Goal: Task Accomplishment & Management: Complete application form

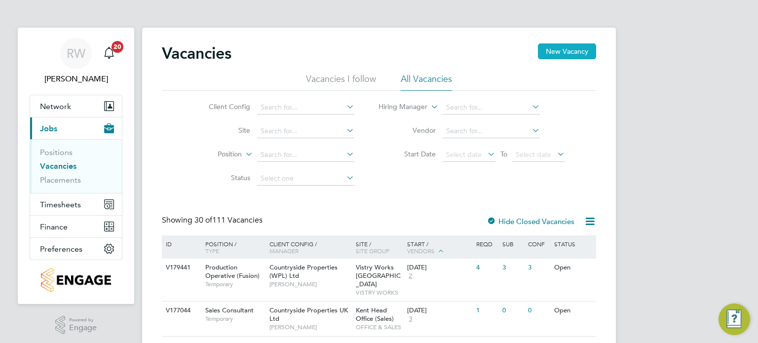
click at [570, 47] on button "New Vacancy" at bounding box center [567, 51] width 58 height 16
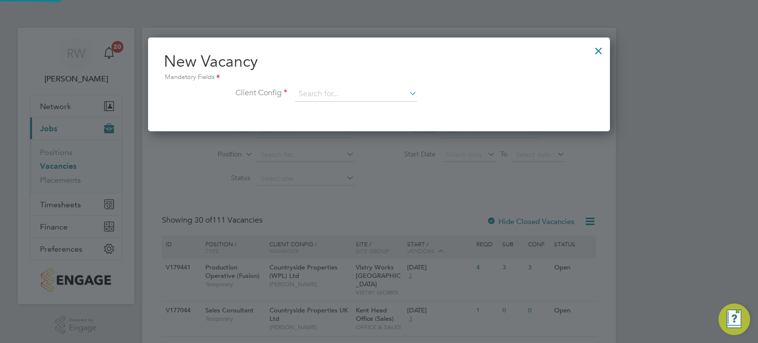
scroll to position [93, 462]
click at [366, 95] on input at bounding box center [356, 94] width 122 height 15
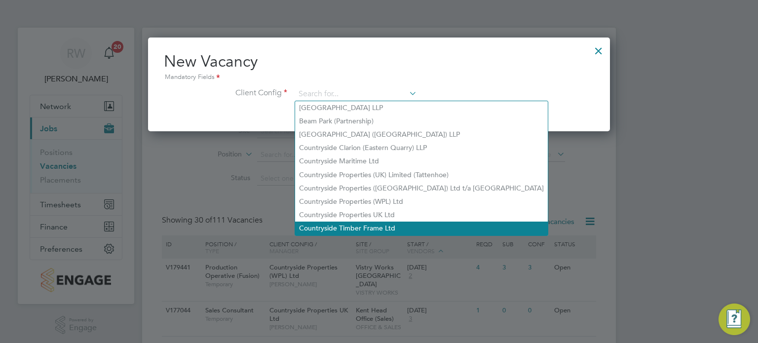
click at [350, 224] on li "Countryside Timber Frame Ltd" at bounding box center [421, 228] width 253 height 13
type input "Countryside Timber Frame Ltd"
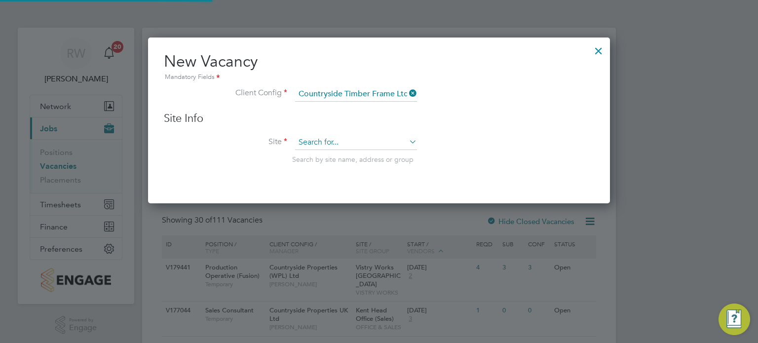
click at [325, 139] on input at bounding box center [356, 142] width 122 height 15
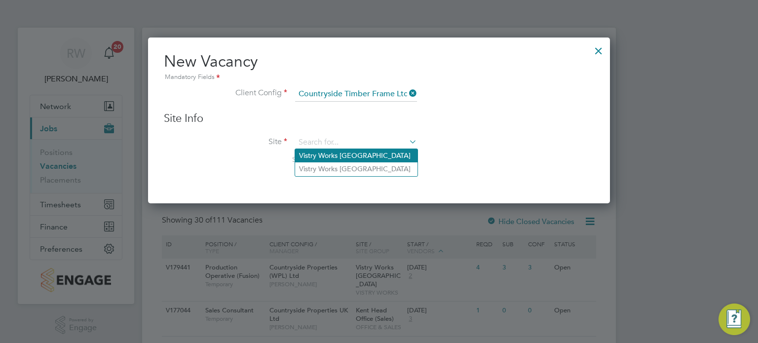
click at [334, 155] on li "Vistry Works [GEOGRAPHIC_DATA]" at bounding box center [356, 155] width 122 height 13
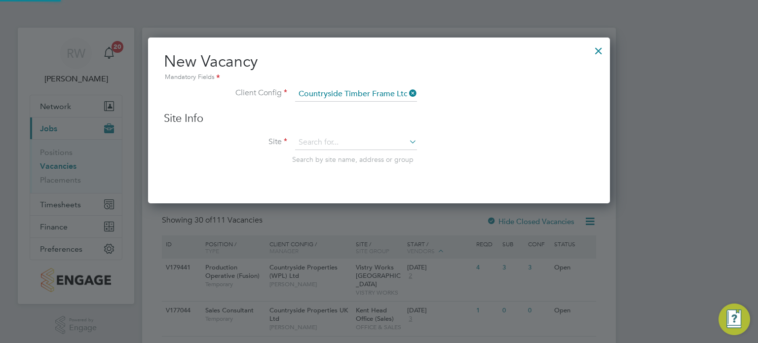
type input "Vistry Works [GEOGRAPHIC_DATA]"
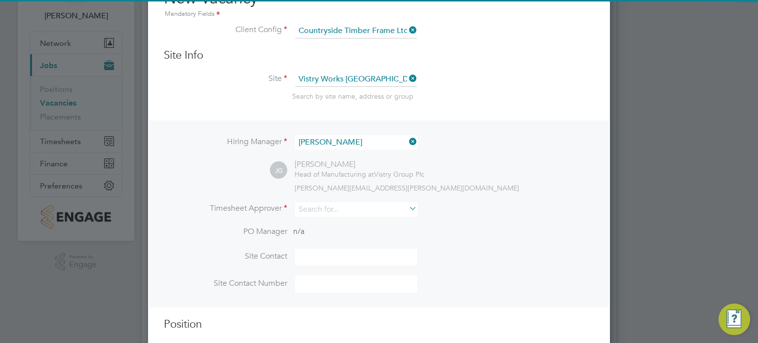
scroll to position [85, 0]
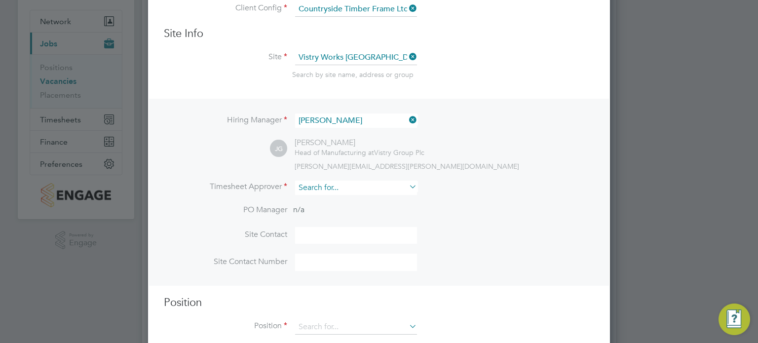
click at [329, 184] on input at bounding box center [356, 188] width 122 height 14
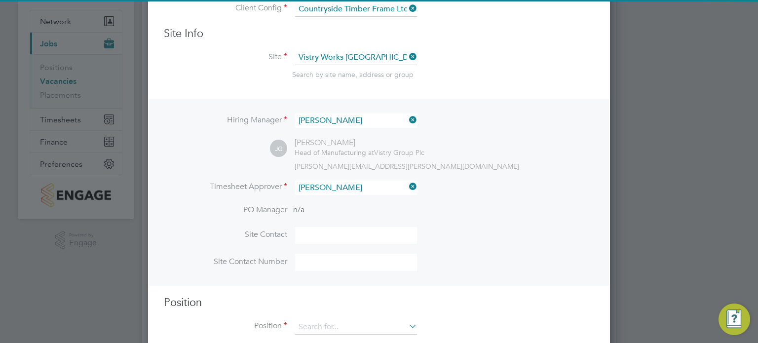
click at [332, 194] on li "[PERSON_NAME] [PERSON_NAME]" at bounding box center [356, 200] width 122 height 13
type input "[PERSON_NAME]"
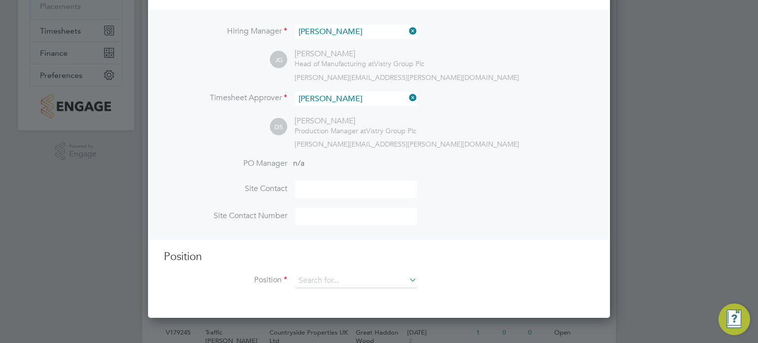
scroll to position [179, 0]
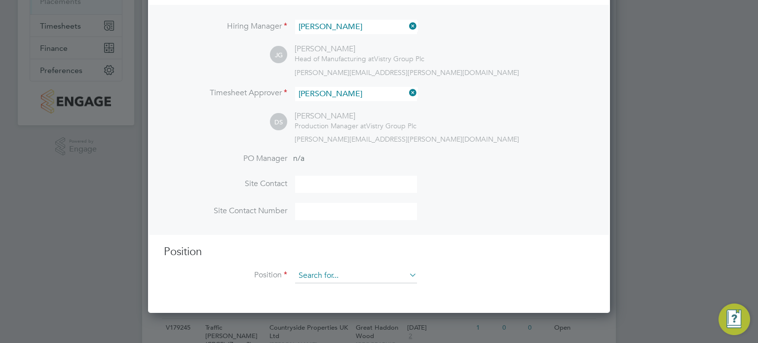
click at [331, 272] on input at bounding box center [356, 275] width 122 height 15
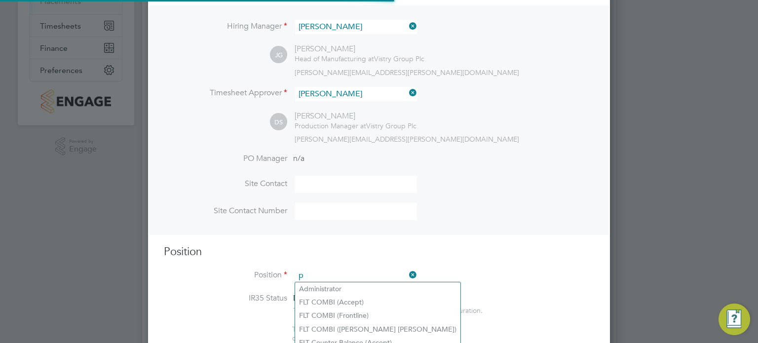
scroll to position [1416, 462]
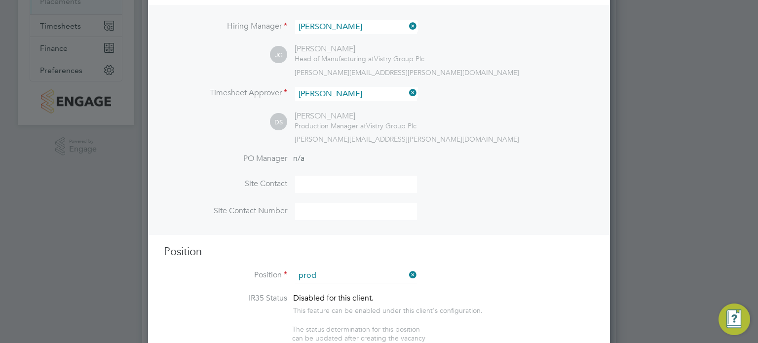
click at [351, 284] on li "Prod uction Operative (Accept)" at bounding box center [394, 288] width 198 height 13
type input "Production Operative (Accept)"
type textarea "You will be working on a semi-automated manufacturing line, producing engineere…"
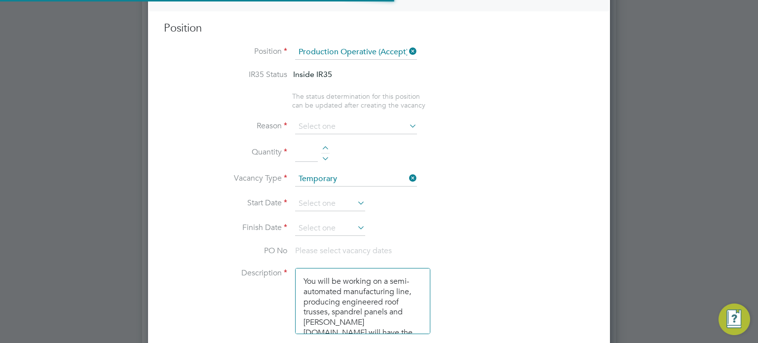
scroll to position [0, 0]
click at [374, 126] on input at bounding box center [356, 125] width 122 height 15
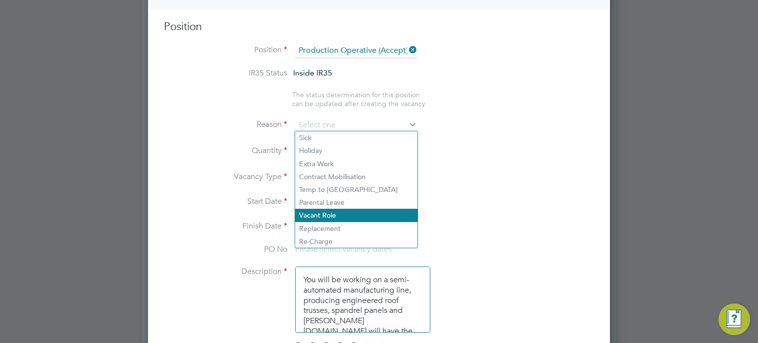
click at [337, 218] on li "Vacant Role" at bounding box center [356, 215] width 122 height 13
type input "Vacant Role"
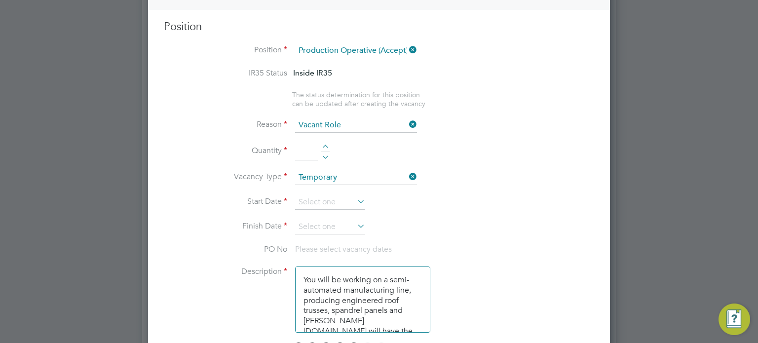
click at [324, 143] on li "Quantity" at bounding box center [379, 157] width 430 height 28
click at [325, 143] on li "Quantity" at bounding box center [379, 157] width 430 height 28
click at [325, 145] on div at bounding box center [325, 148] width 8 height 7
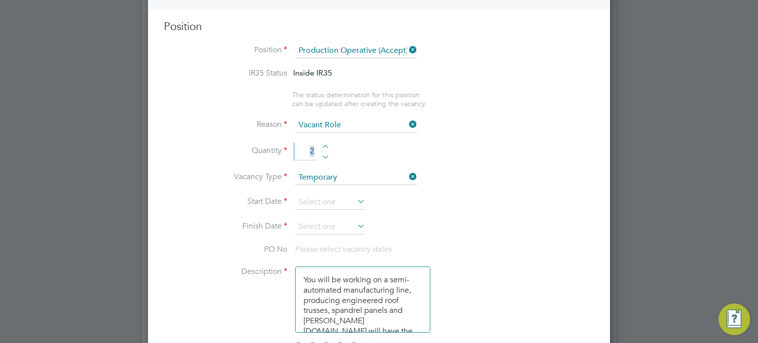
click at [325, 145] on div at bounding box center [325, 148] width 8 height 7
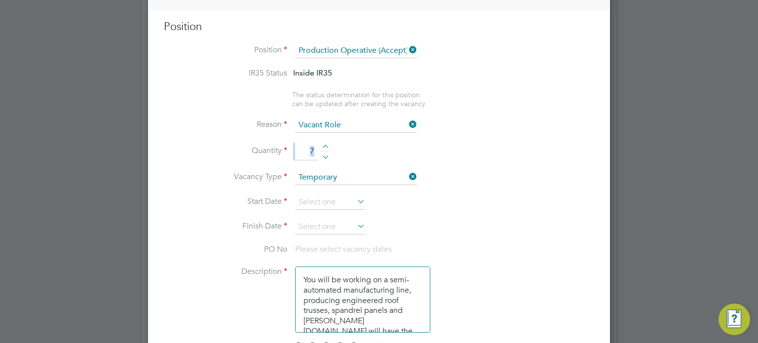
click at [325, 145] on div at bounding box center [325, 148] width 8 height 7
type input "10"
click at [344, 197] on input at bounding box center [330, 202] width 70 height 15
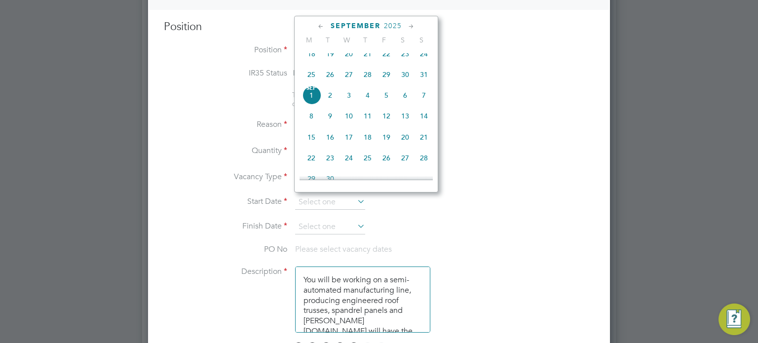
click at [310, 103] on span "[DATE]" at bounding box center [311, 95] width 19 height 19
type input "[DATE]"
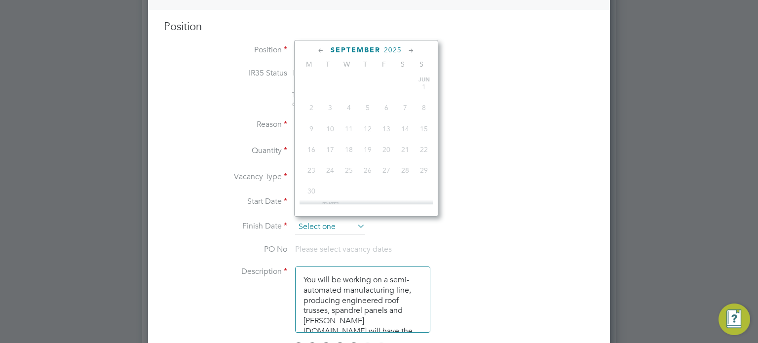
click at [337, 223] on input at bounding box center [330, 227] width 70 height 15
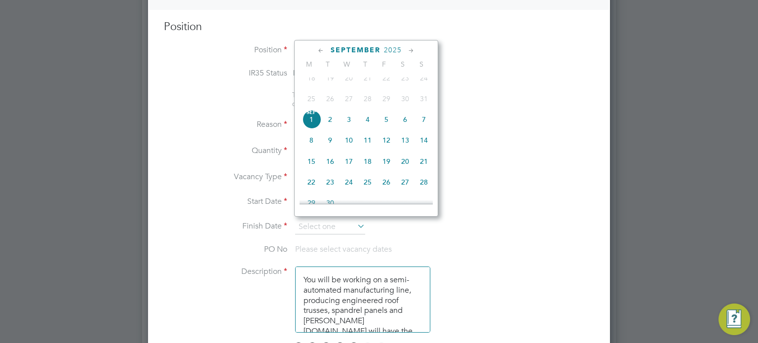
click at [407, 50] on icon at bounding box center [411, 50] width 9 height 11
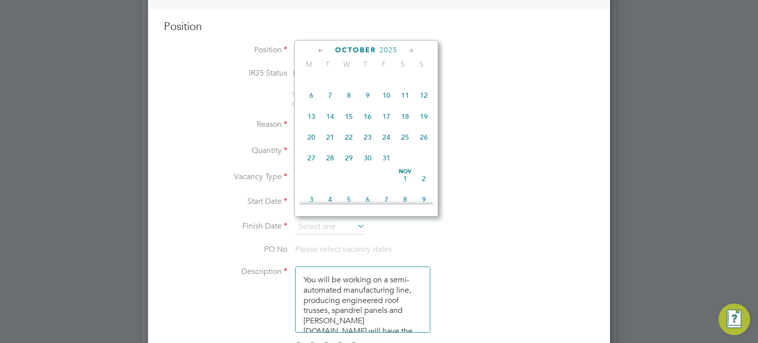
click at [420, 84] on span "5" at bounding box center [423, 74] width 19 height 19
type input "[DATE]"
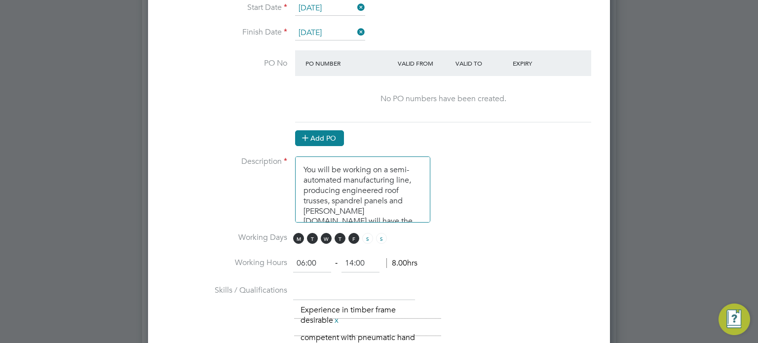
click at [322, 134] on button "Add PO" at bounding box center [319, 138] width 49 height 16
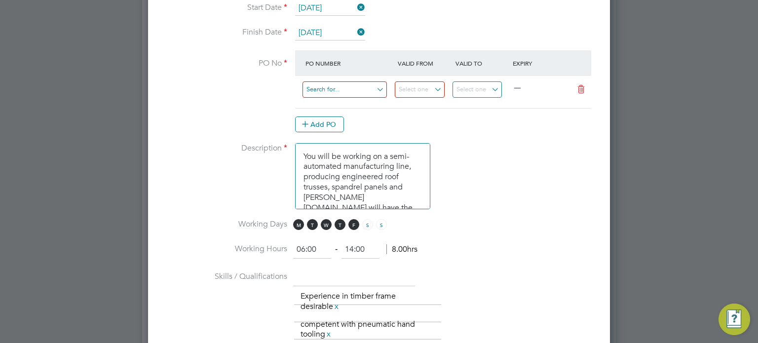
click at [337, 85] on input at bounding box center [344, 89] width 84 height 16
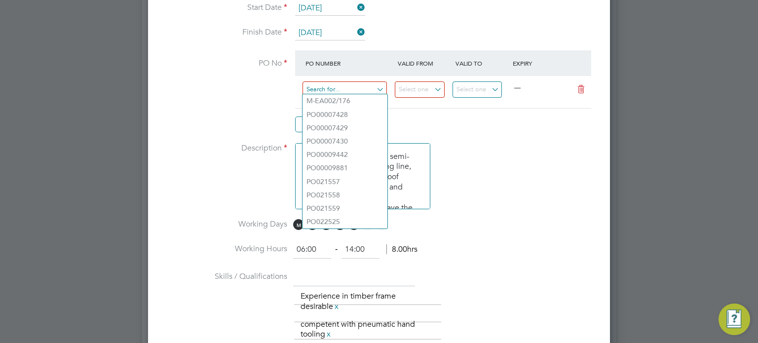
paste input "PO9081"
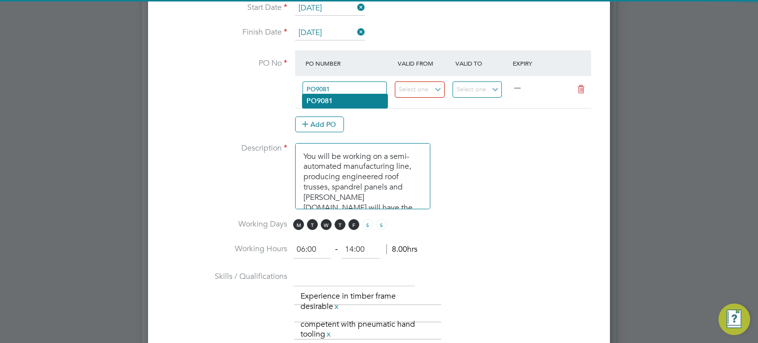
type input "PO9081"
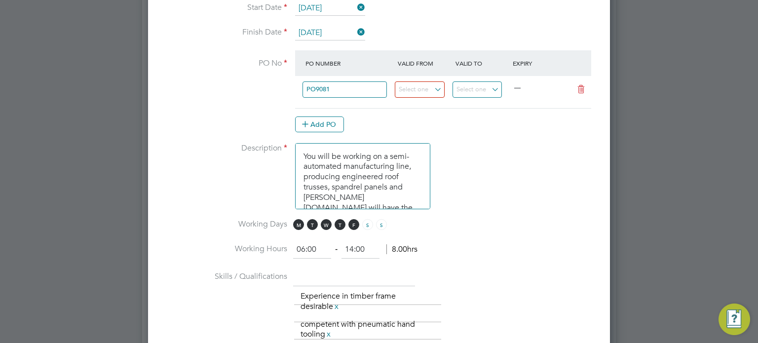
click at [334, 104] on li "PO9081" at bounding box center [344, 100] width 85 height 13
type input "[DATE]"
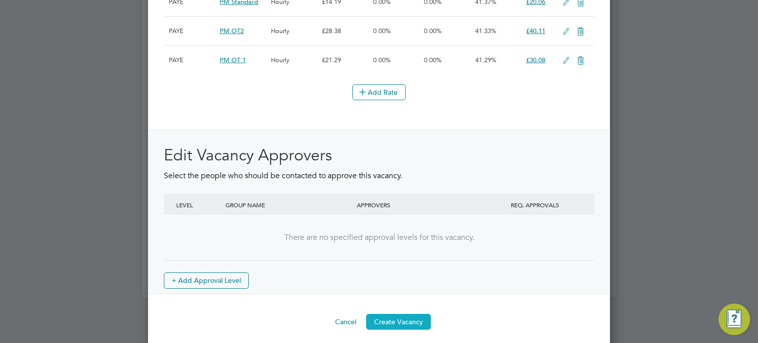
click at [401, 315] on button "Create Vacancy" at bounding box center [398, 322] width 65 height 16
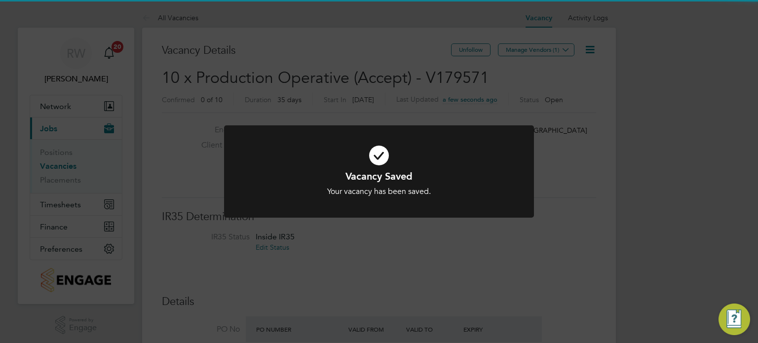
click at [438, 290] on div "Vacancy Saved Your vacancy has been saved. Cancel Okay" at bounding box center [379, 171] width 758 height 343
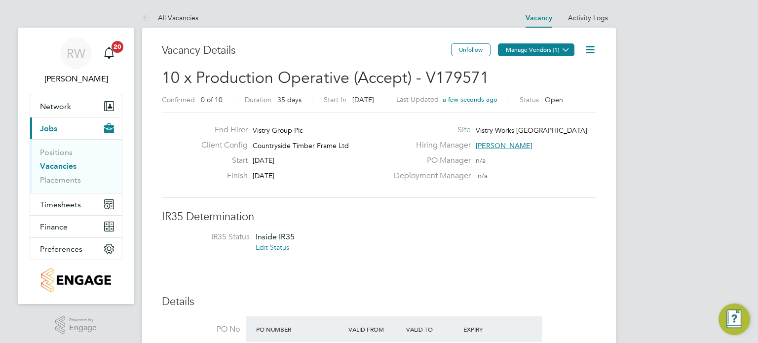
click at [556, 47] on button "Manage Vendors (1)" at bounding box center [536, 49] width 76 height 13
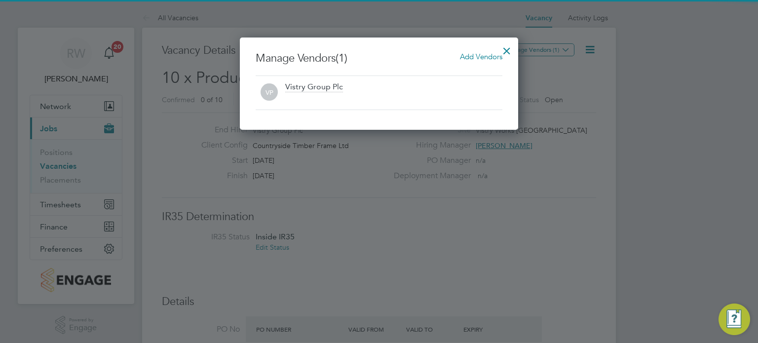
click at [478, 53] on span "Add Vendors" at bounding box center [481, 56] width 42 height 9
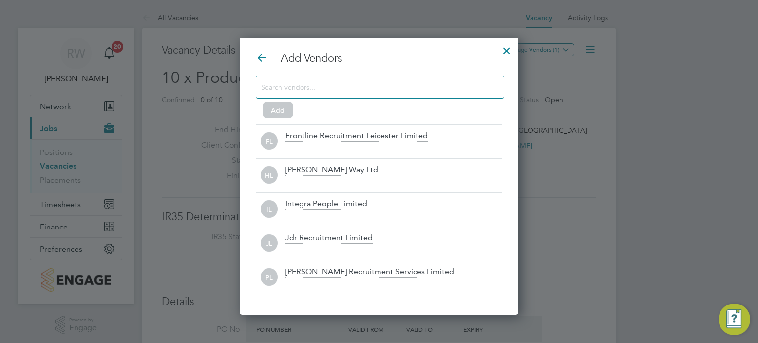
click at [404, 87] on input at bounding box center [372, 86] width 222 height 13
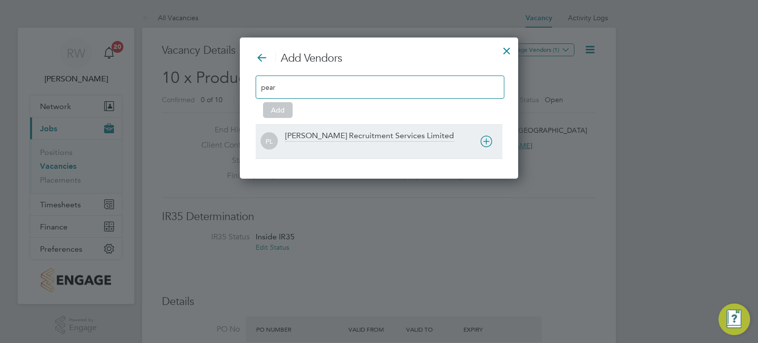
type input "pear"
click at [377, 138] on div "[PERSON_NAME] Recruitment Services Limited" at bounding box center [369, 136] width 169 height 11
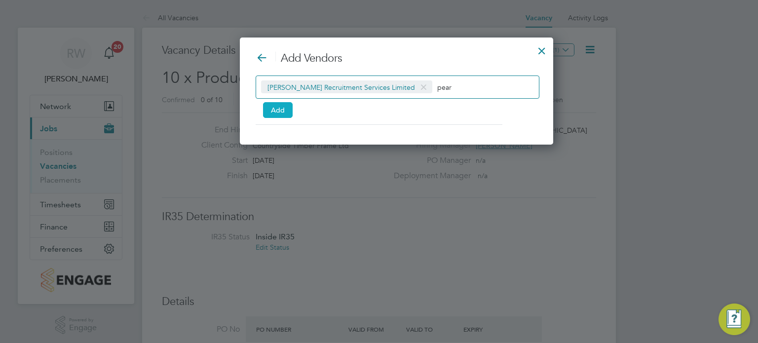
click at [273, 110] on button "Add" at bounding box center [278, 110] width 30 height 16
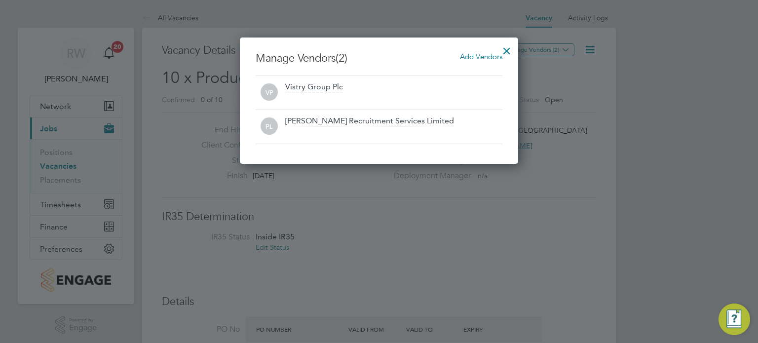
click at [511, 51] on div at bounding box center [507, 48] width 18 height 18
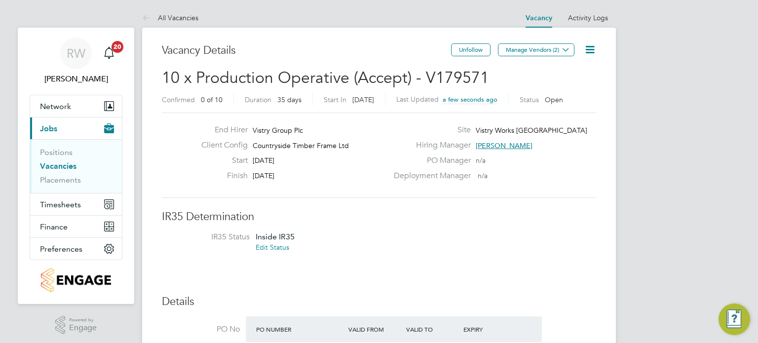
click at [59, 164] on link "Vacancies" at bounding box center [58, 165] width 37 height 9
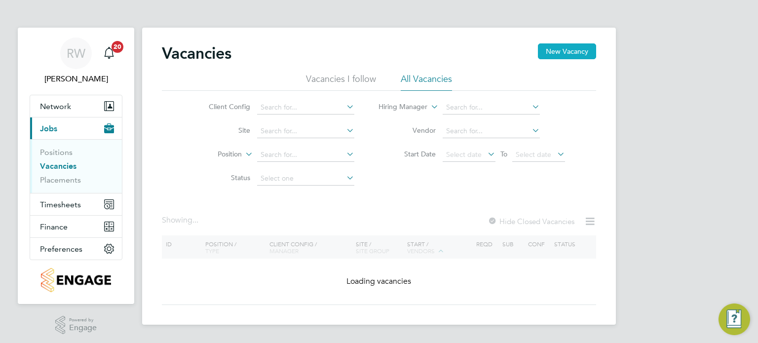
click at [558, 53] on button "New Vacancy" at bounding box center [567, 51] width 58 height 16
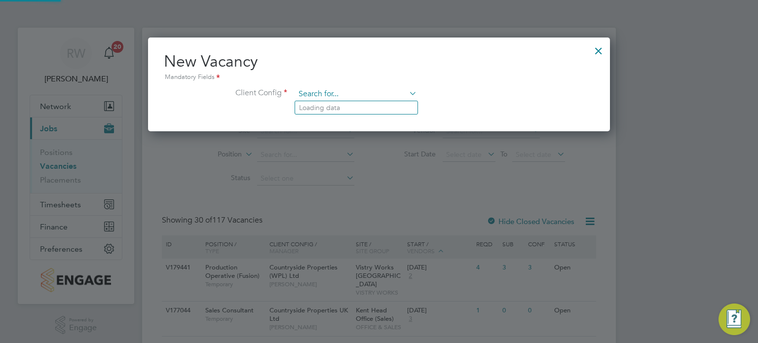
click at [326, 92] on input at bounding box center [356, 94] width 122 height 15
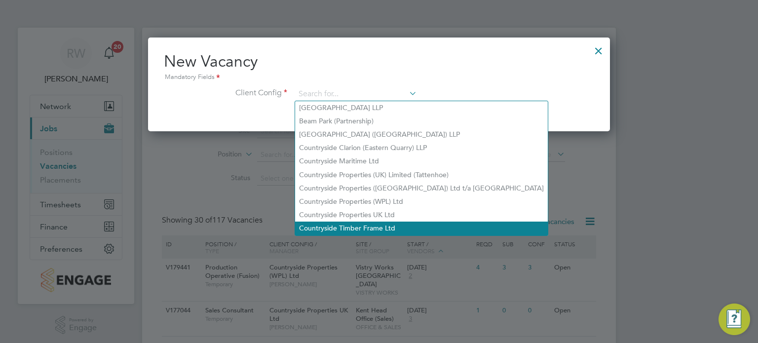
click at [340, 228] on li "Countryside Timber Frame Ltd" at bounding box center [421, 228] width 253 height 13
type input "Countryside Timber Frame Ltd"
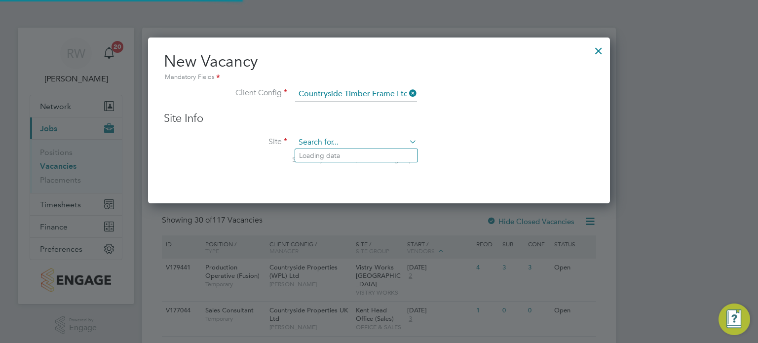
click at [347, 138] on input at bounding box center [356, 142] width 122 height 15
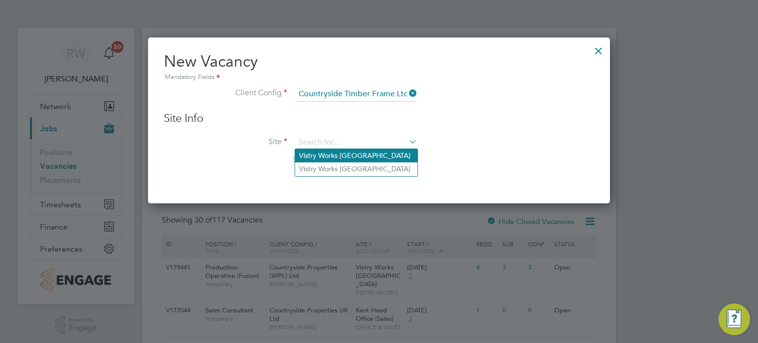
click at [348, 158] on li "Vistry Works [GEOGRAPHIC_DATA]" at bounding box center [356, 155] width 122 height 13
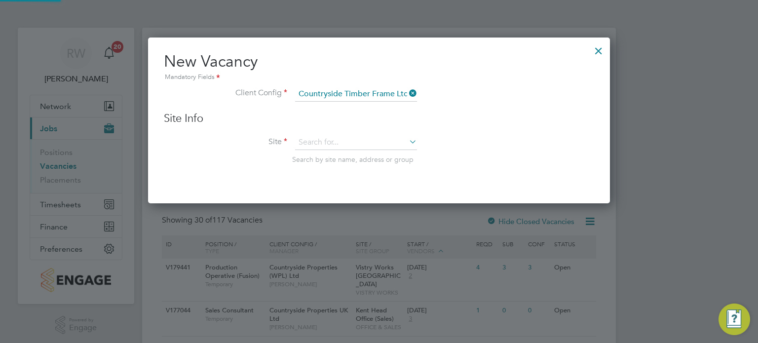
type input "Vistry Works [GEOGRAPHIC_DATA]"
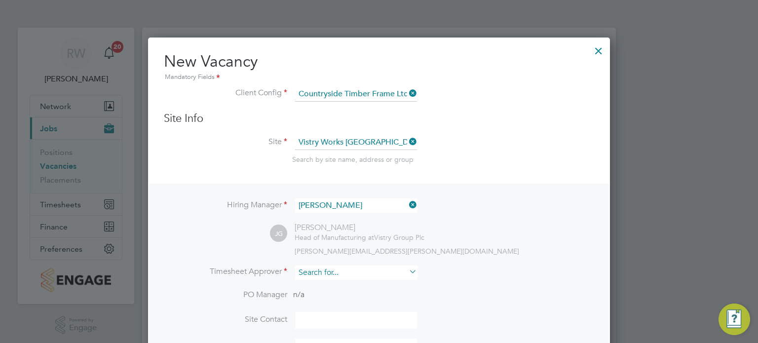
click at [318, 275] on input at bounding box center [356, 272] width 122 height 14
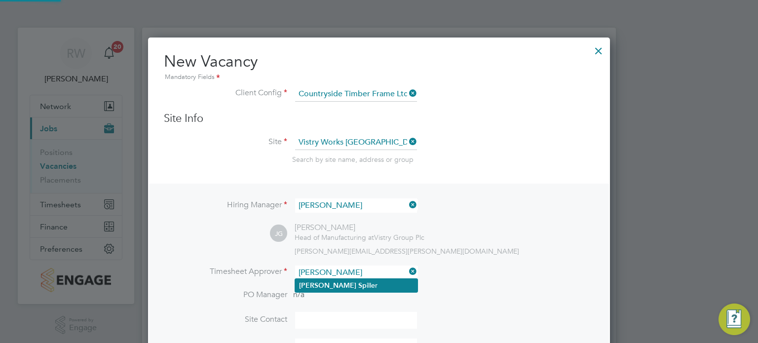
click at [358, 286] on b "Sp" at bounding box center [362, 285] width 8 height 8
type input "[PERSON_NAME]"
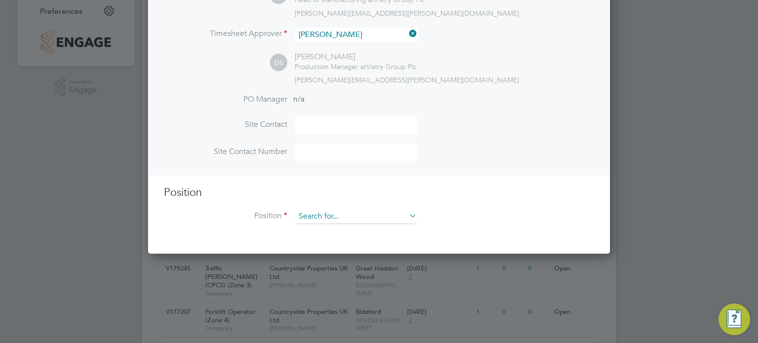
click at [345, 217] on input at bounding box center [356, 216] width 122 height 15
click at [338, 285] on li "FLT Counter Balance (Accept)" at bounding box center [377, 283] width 165 height 13
type input "FLT Counter Balance (Accept)"
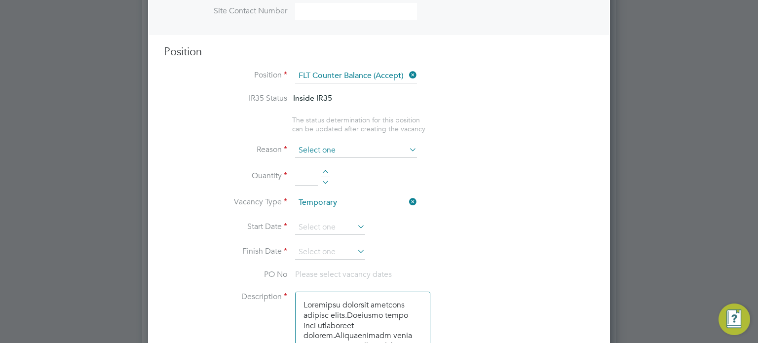
click at [375, 149] on input at bounding box center [356, 150] width 122 height 15
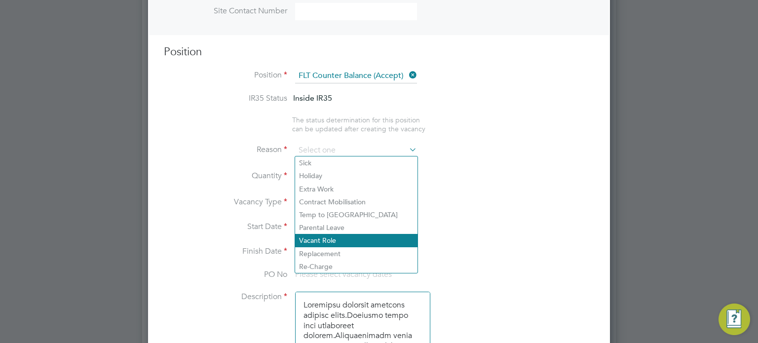
click at [335, 244] on li "Vacant Role" at bounding box center [356, 240] width 122 height 13
type input "Vacant Role"
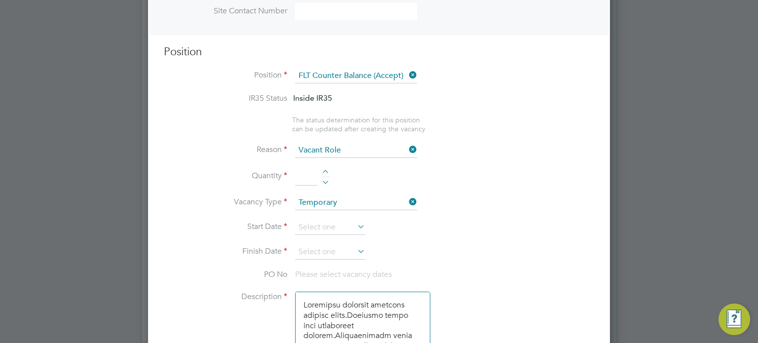
click at [326, 171] on div at bounding box center [325, 173] width 8 height 7
type input "1"
click at [333, 223] on input at bounding box center [330, 227] width 70 height 15
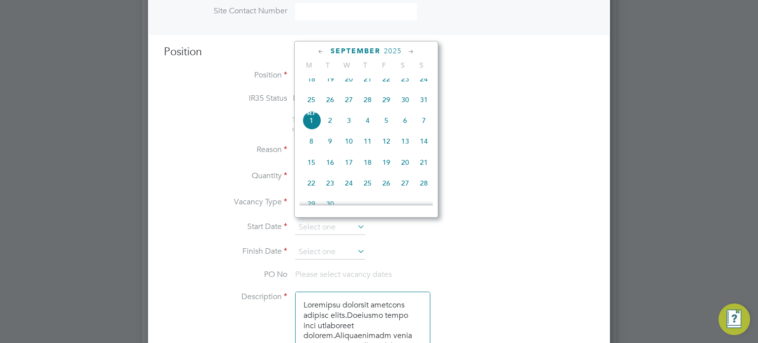
click at [313, 128] on span "[DATE]" at bounding box center [311, 120] width 19 height 19
type input "[DATE]"
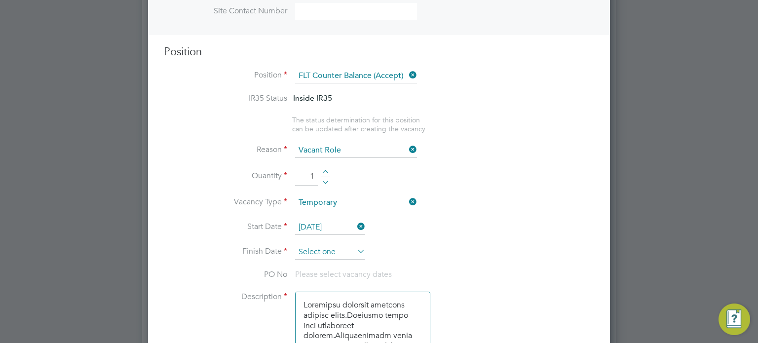
click at [331, 248] on input at bounding box center [330, 252] width 70 height 15
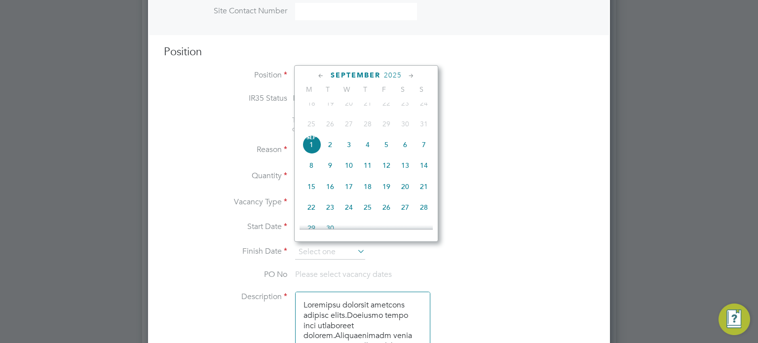
click at [414, 73] on icon at bounding box center [411, 76] width 9 height 11
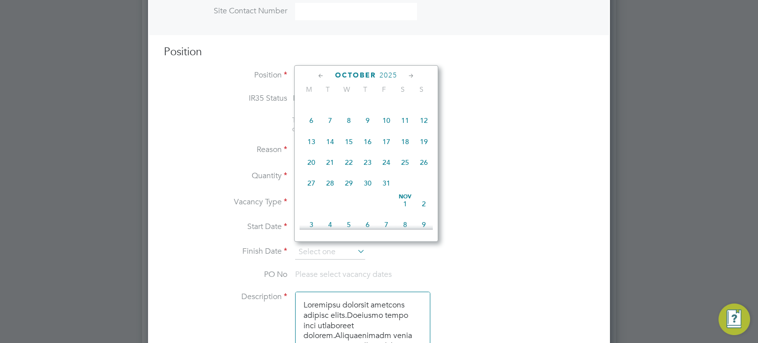
click at [423, 108] on span "5" at bounding box center [423, 99] width 19 height 19
type input "[DATE]"
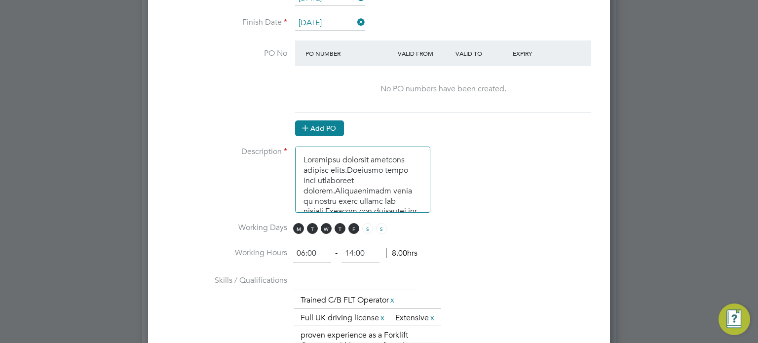
click at [309, 124] on icon at bounding box center [304, 127] width 7 height 7
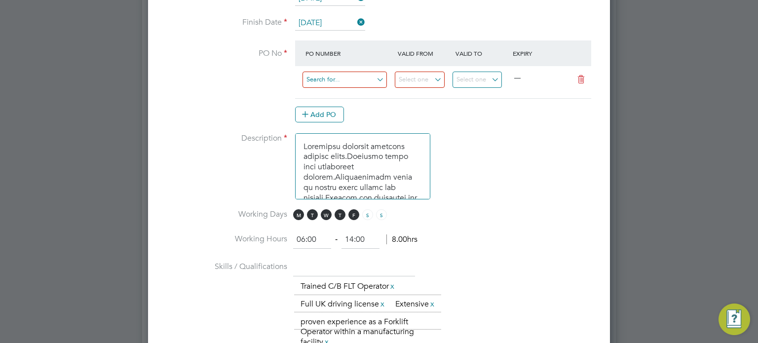
click at [351, 77] on input at bounding box center [344, 80] width 84 height 16
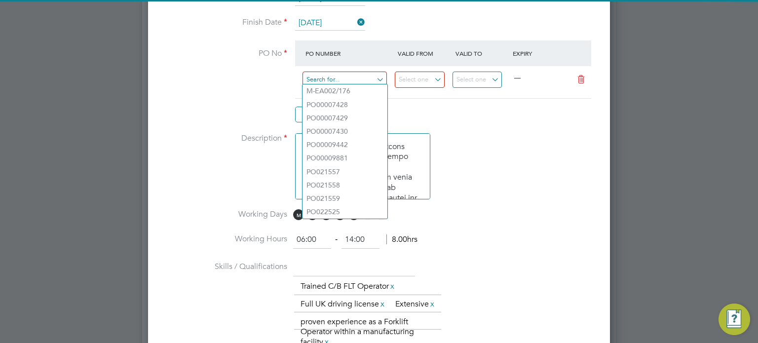
paste input "PO9081"
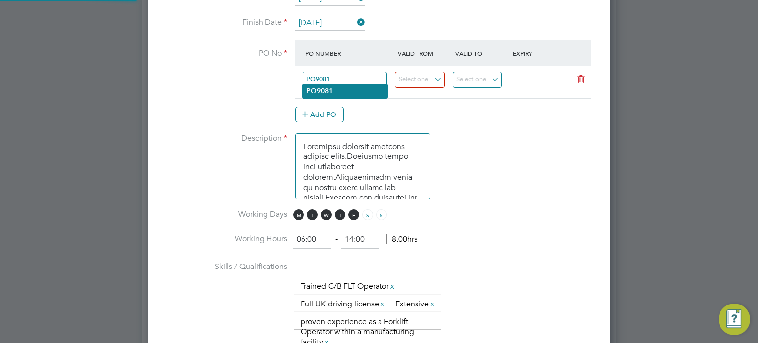
type input "PO9081"
click at [343, 90] on li "PO9081" at bounding box center [344, 90] width 85 height 13
type input "[DATE]"
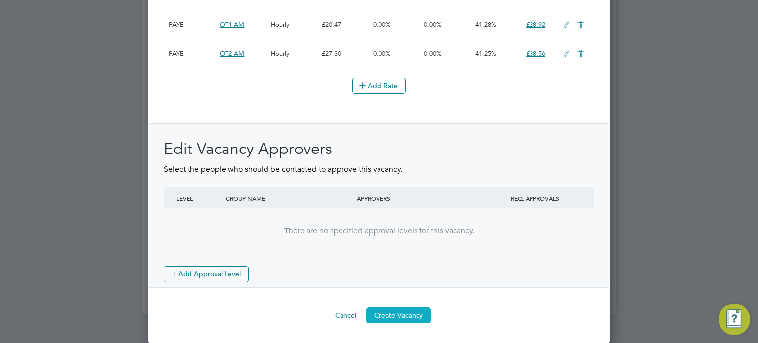
click at [397, 316] on button "Create Vacancy" at bounding box center [398, 315] width 65 height 16
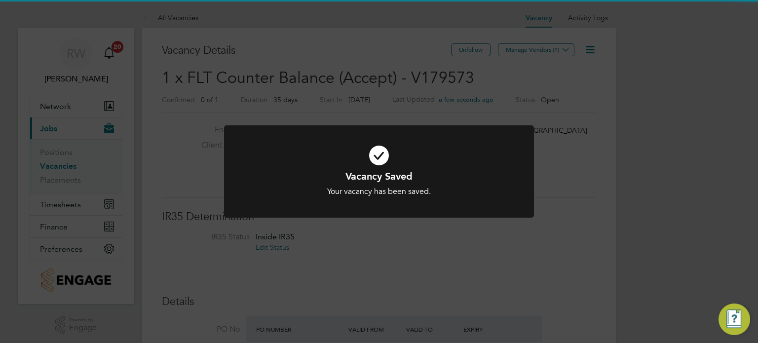
click at [582, 261] on div "Vacancy Saved Your vacancy has been saved. Cancel Okay" at bounding box center [379, 171] width 758 height 343
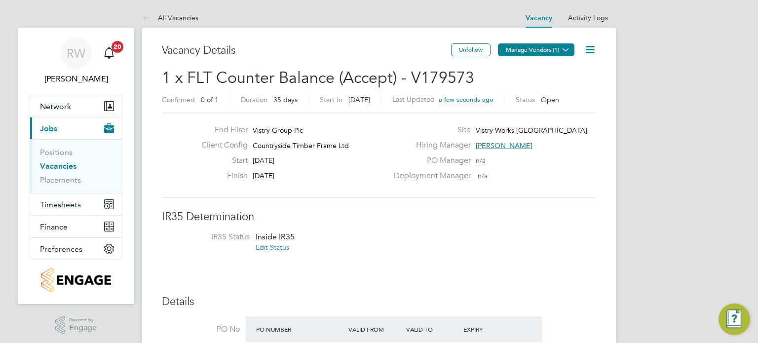
click at [549, 45] on button "Manage Vendors (1)" at bounding box center [536, 49] width 76 height 13
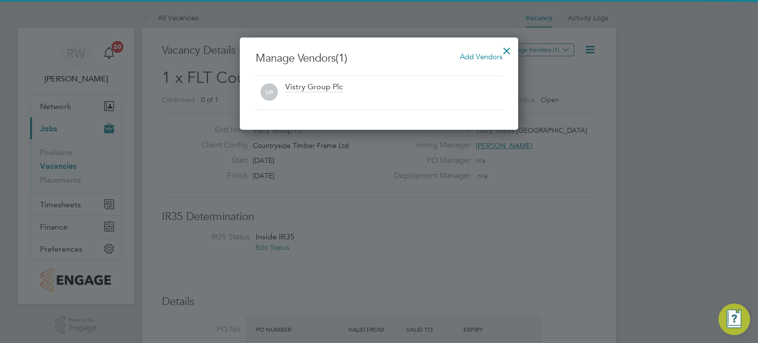
click at [475, 59] on span "Add Vendors" at bounding box center [481, 56] width 42 height 9
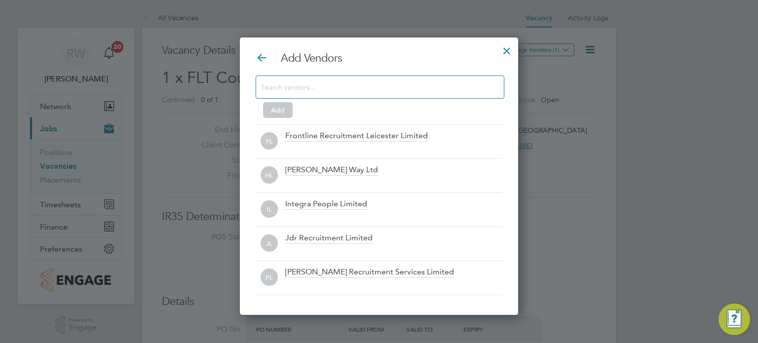
click at [393, 82] on input at bounding box center [372, 86] width 222 height 13
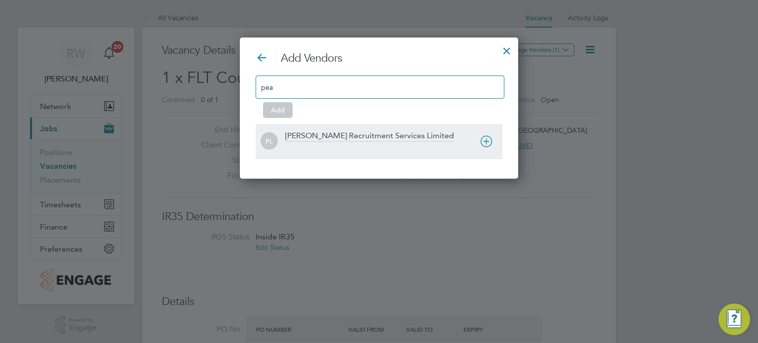
type input "pea"
click at [365, 141] on div "[PERSON_NAME] Recruitment Services Limited" at bounding box center [393, 142] width 217 height 22
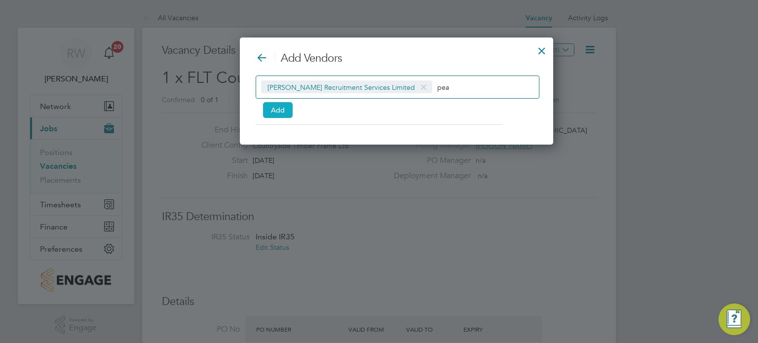
click at [277, 106] on button "Add" at bounding box center [278, 110] width 30 height 16
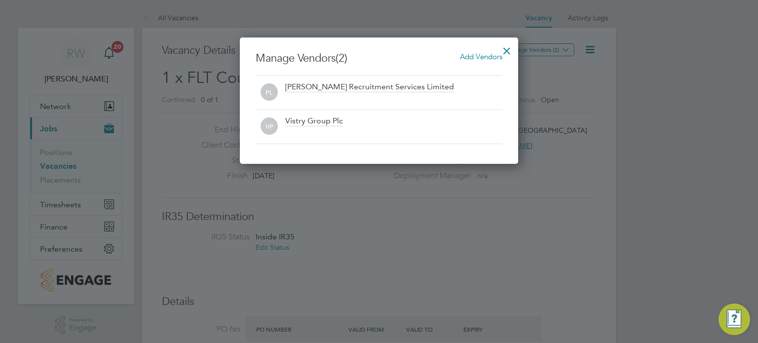
click at [507, 45] on div at bounding box center [507, 48] width 18 height 18
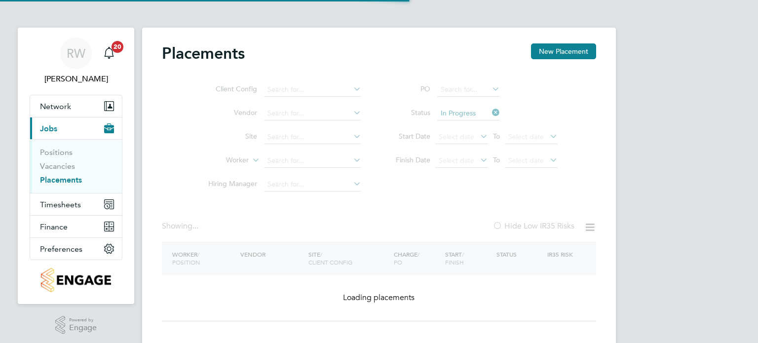
type input "Countryside Timber Frame Ltd"
type input "Thorn Baker Limited"
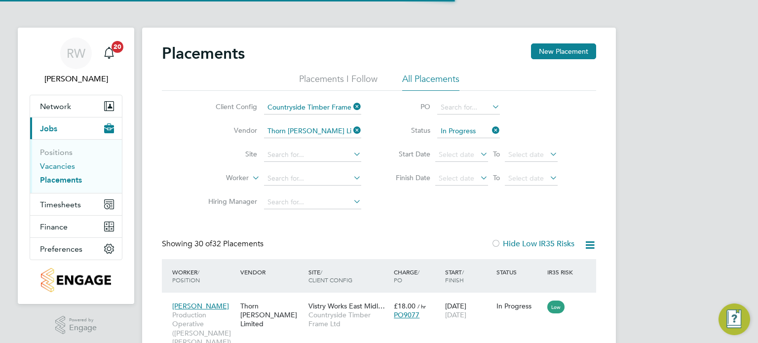
click at [62, 167] on link "Vacancies" at bounding box center [57, 165] width 35 height 9
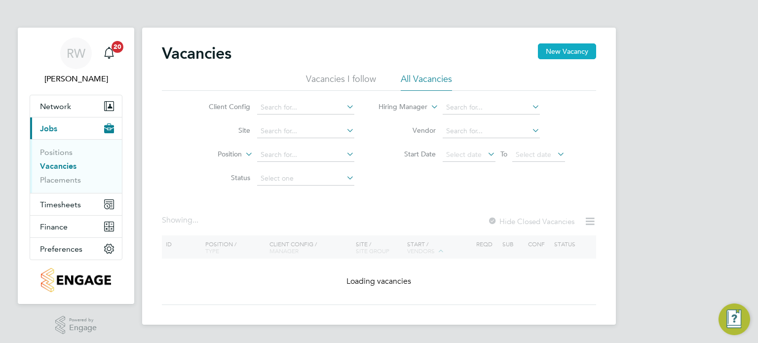
click at [550, 56] on button "New Vacancy" at bounding box center [567, 51] width 58 height 16
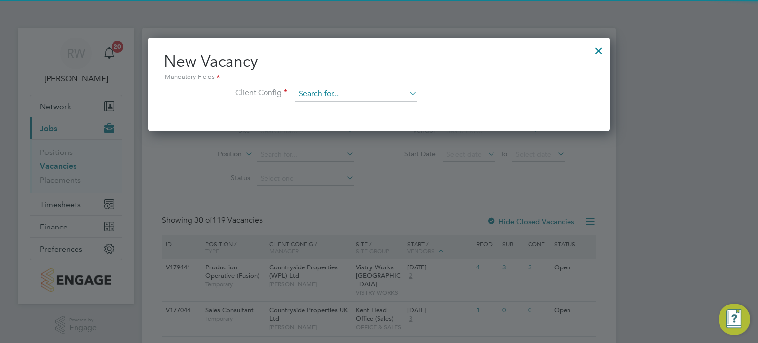
click at [379, 94] on input at bounding box center [356, 94] width 122 height 15
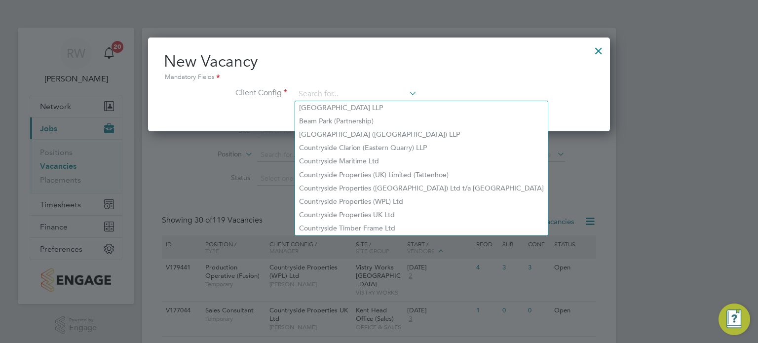
click at [596, 46] on div at bounding box center [599, 48] width 18 height 18
